Goal: Check status: Check status

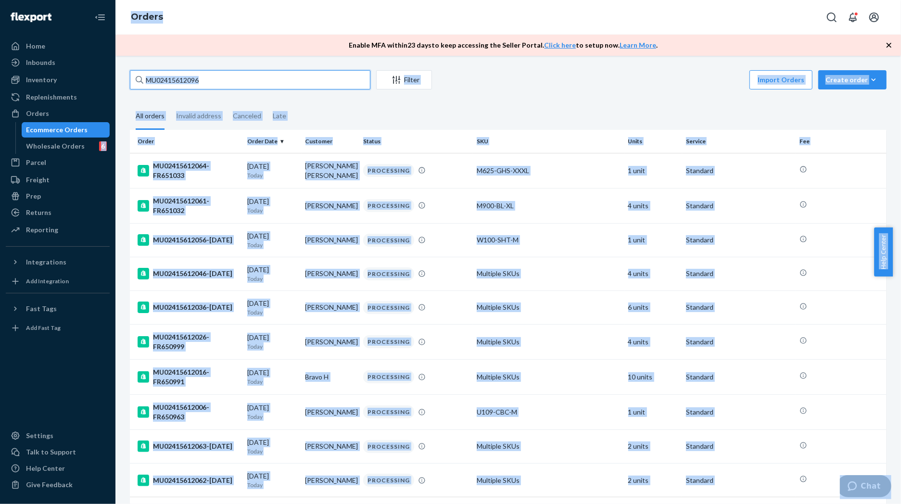
click at [208, 78] on input "MU02415612096" at bounding box center [250, 79] width 240 height 19
click at [210, 85] on input "MU02415612096" at bounding box center [250, 79] width 240 height 19
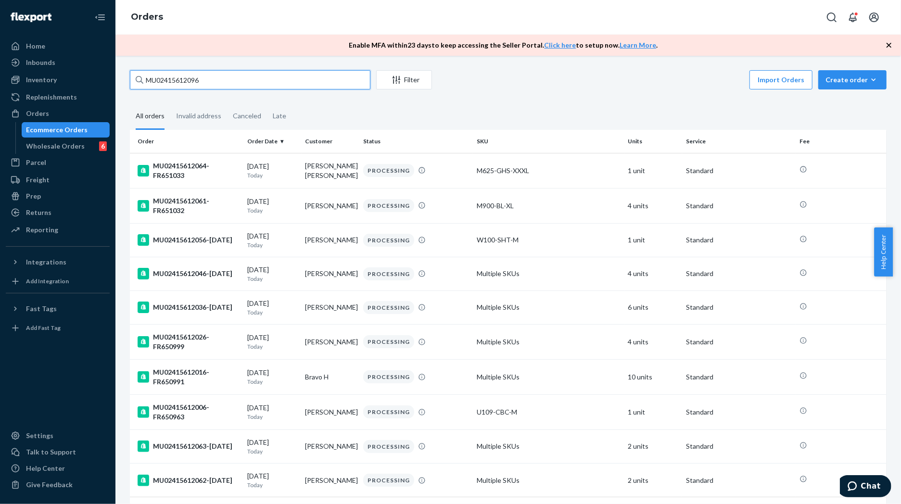
click at [220, 77] on input "MU02415612096" at bounding box center [250, 79] width 240 height 19
paste input "525159"
type input "MU02415525159"
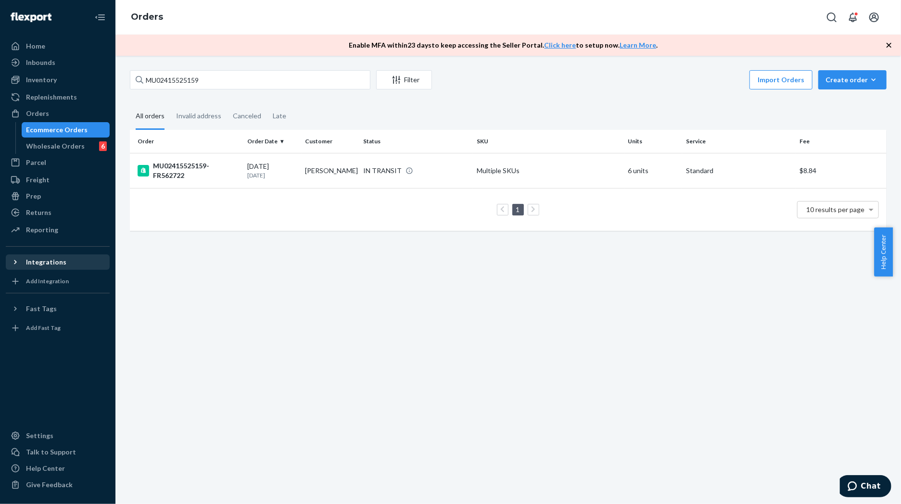
drag, startPoint x: 213, startPoint y: 172, endPoint x: 67, endPoint y: 269, distance: 174.7
click at [213, 172] on div "MU02415525159-FR562722" at bounding box center [189, 170] width 102 height 19
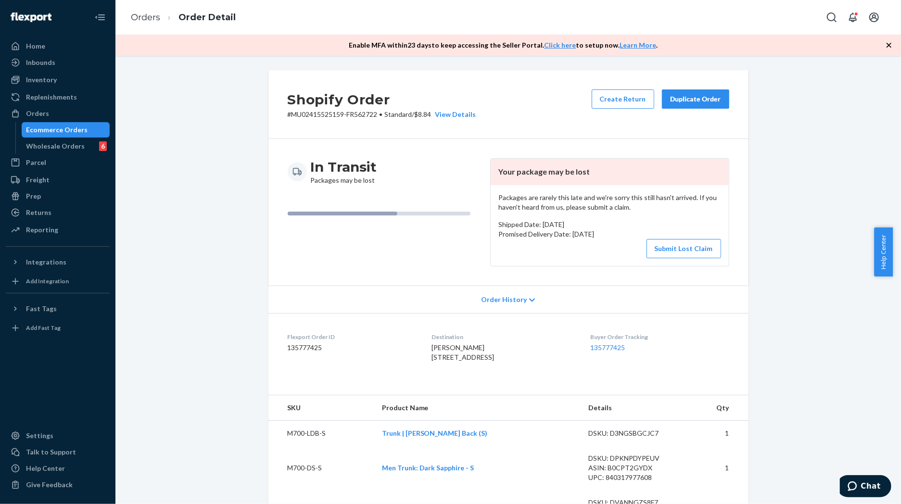
drag, startPoint x: 776, startPoint y: 315, endPoint x: 760, endPoint y: 299, distance: 22.1
